Goal: Transaction & Acquisition: Purchase product/service

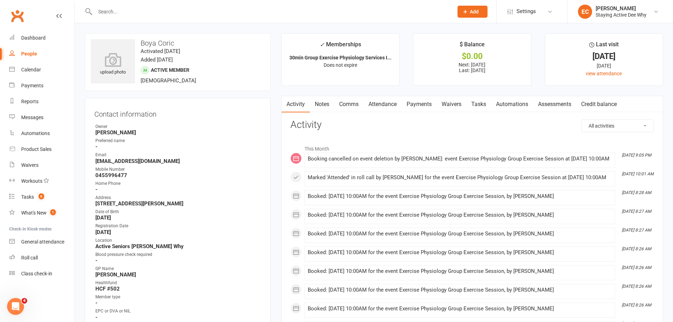
click at [327, 106] on link "Notes" at bounding box center [322, 104] width 24 height 16
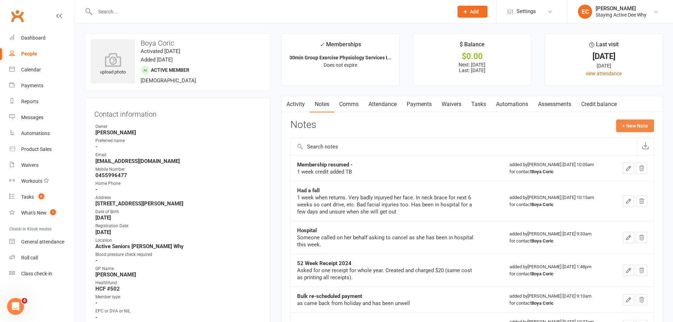
click at [628, 123] on button "+ New Note" at bounding box center [635, 125] width 38 height 13
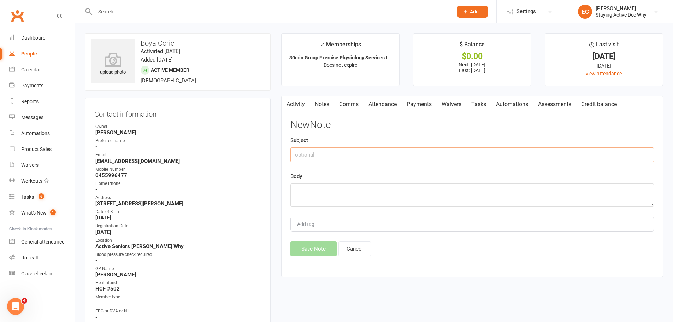
click at [347, 151] on input "text" at bounding box center [471, 154] width 363 height 15
click at [355, 154] on input "12 month receipt - Sep [DATE] (inclusive)" at bounding box center [471, 154] width 363 height 15
click at [336, 155] on input "12 month receipt - Sep [DATE] (inclusive)" at bounding box center [471, 154] width 363 height 15
type input "12 month receipt: Sep [DATE] (inclusive)"
click at [333, 187] on textarea at bounding box center [471, 194] width 363 height 23
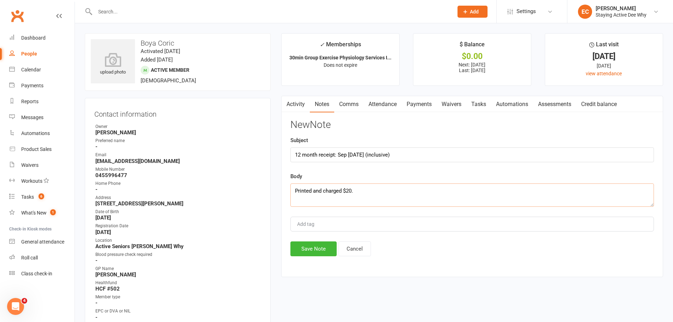
type textarea "Printed and charged $20."
click at [306, 257] on div "Activity Notes Comms Attendance Payments Waivers Tasks Automations Assessments …" at bounding box center [472, 186] width 382 height 181
click at [311, 243] on button "Save Note" at bounding box center [313, 248] width 46 height 15
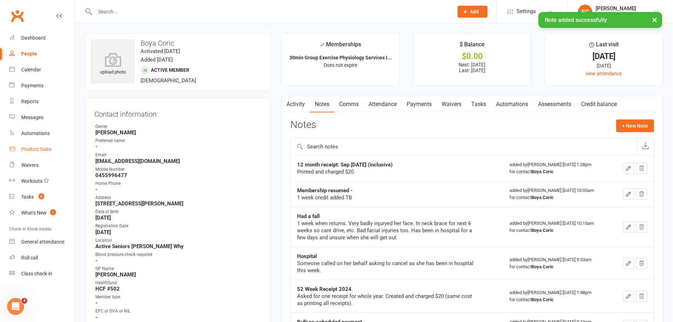
click at [50, 145] on link "Product Sales" at bounding box center [41, 149] width 65 height 16
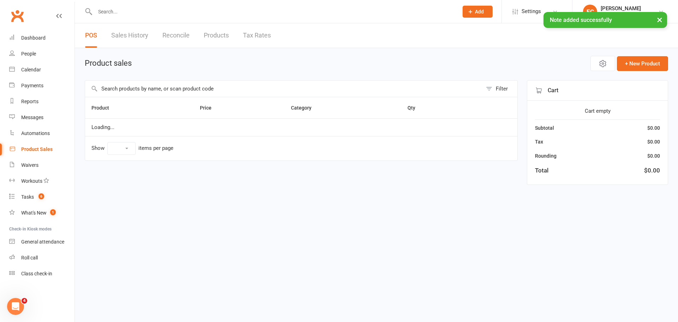
select select "50"
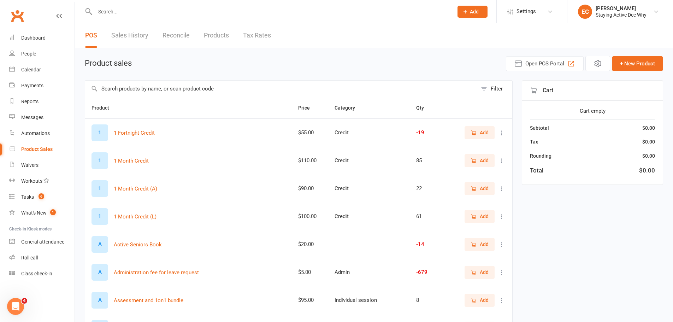
click at [143, 89] on input "text" at bounding box center [281, 89] width 392 height 16
type input "print"
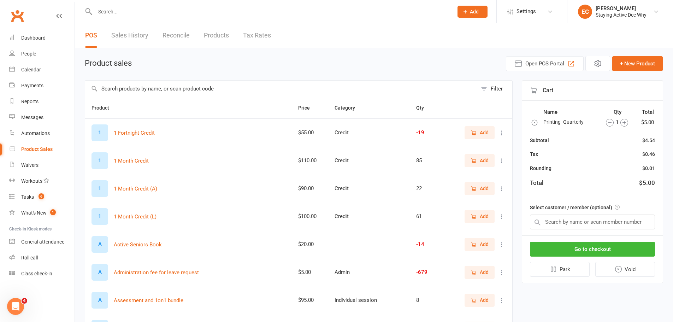
click at [620, 122] on icon "button" at bounding box center [624, 123] width 8 height 8
click at [620, 122] on icon "button" at bounding box center [621, 123] width 4 height 4
click at [590, 220] on input "text" at bounding box center [592, 221] width 125 height 15
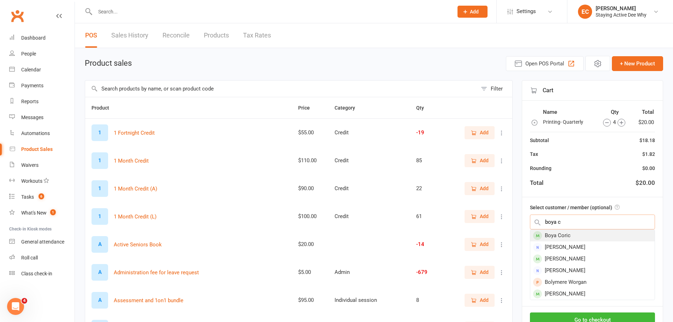
type input "boya c"
click at [583, 233] on div "Boya Coric" at bounding box center [592, 236] width 124 height 12
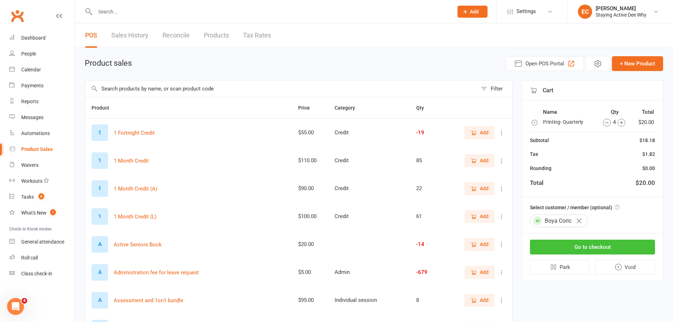
click at [586, 246] on button "Go to checkout" at bounding box center [592, 246] width 125 height 15
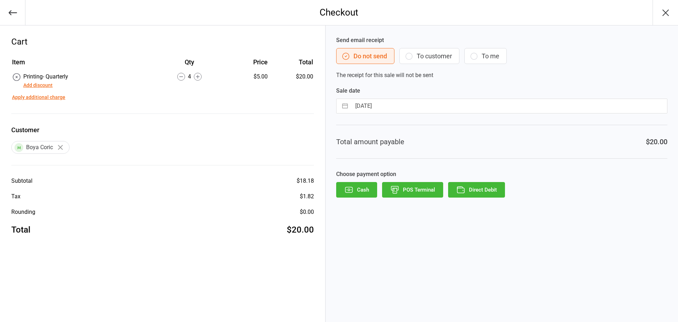
click at [488, 192] on button "Direct Debit" at bounding box center [476, 190] width 57 height 16
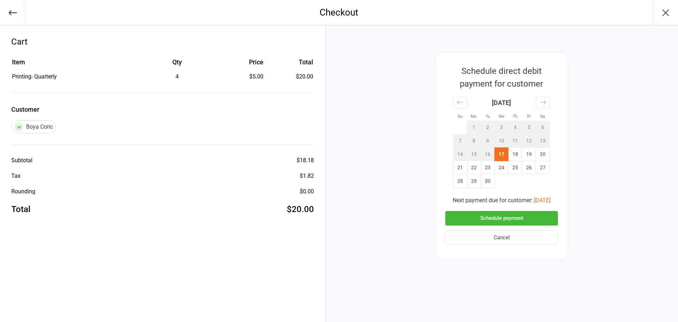
click at [500, 219] on button "Schedule payment" at bounding box center [501, 218] width 113 height 14
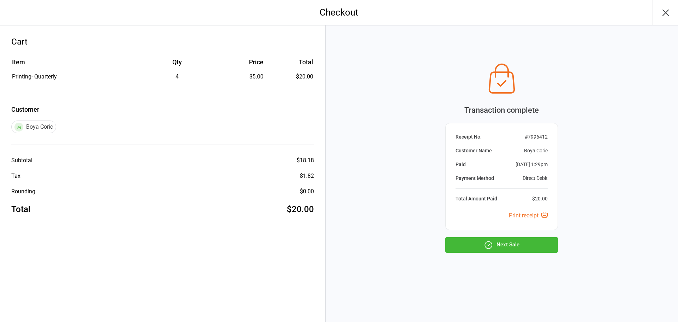
click at [543, 245] on button "Next Sale" at bounding box center [501, 245] width 113 height 16
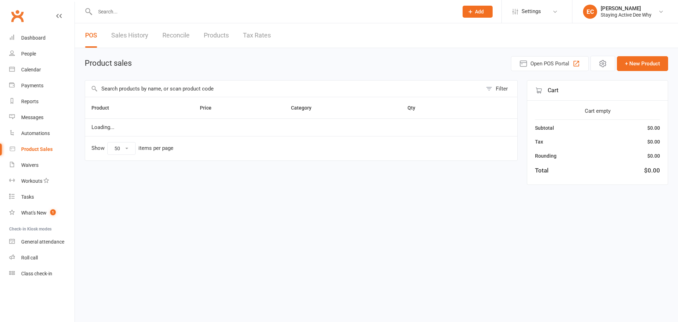
select select "50"
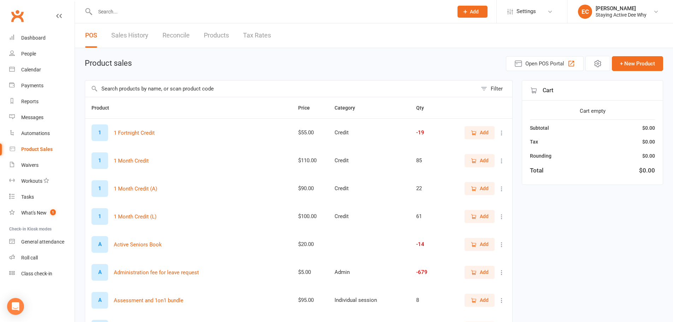
click at [160, 15] on input "text" at bounding box center [270, 12] width 355 height 10
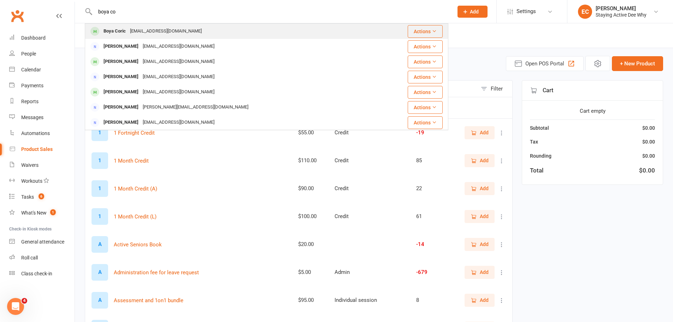
type input "boya co"
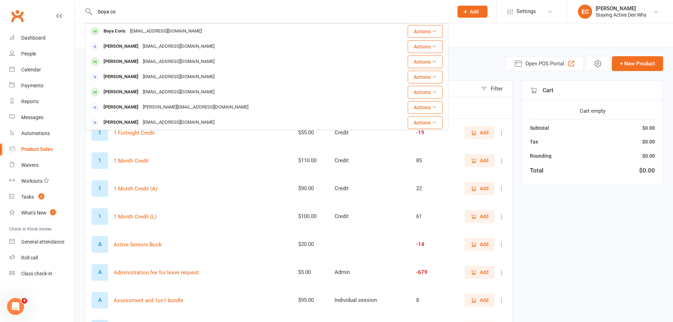
click at [158, 31] on div "test@clubworx.com" at bounding box center [166, 31] width 76 height 10
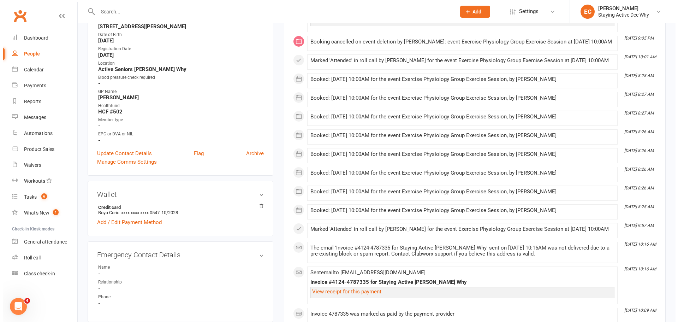
scroll to position [177, 0]
click at [195, 153] on link "Flag" at bounding box center [196, 153] width 10 height 8
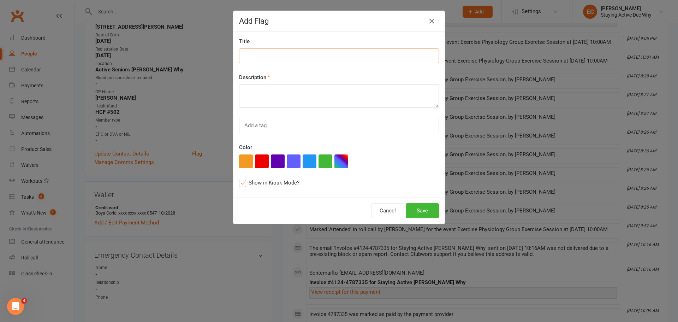
click at [249, 53] on input at bounding box center [339, 55] width 200 height 15
type input "Receipt"
click at [257, 94] on textarea at bounding box center [339, 95] width 200 height 23
click at [291, 90] on textarea "Receipt in holder. HAs been charged $20 via DD already." at bounding box center [339, 95] width 200 height 23
type textarea "Receipt in holder. Has been charged $20 via DD already."
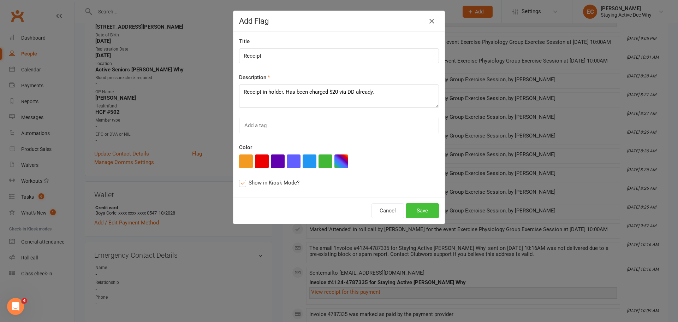
click at [422, 210] on button "Save" at bounding box center [422, 210] width 33 height 15
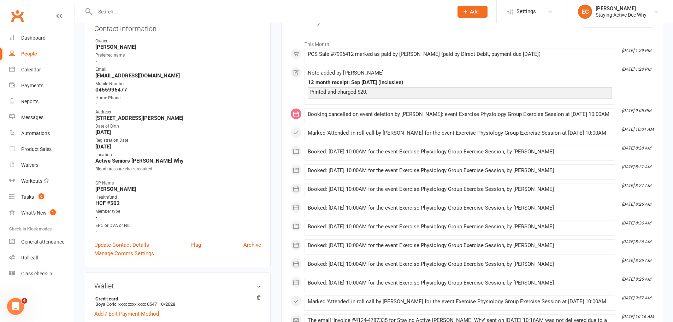
scroll to position [0, 0]
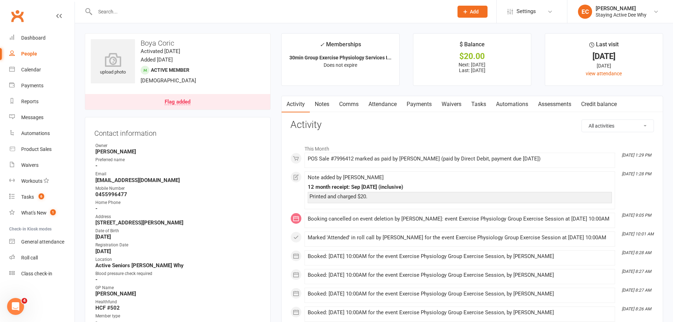
click at [412, 105] on link "Payments" at bounding box center [418, 104] width 35 height 16
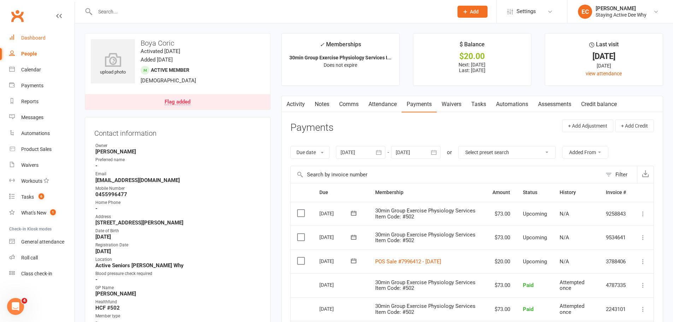
click at [42, 34] on link "Dashboard" at bounding box center [41, 38] width 65 height 16
